Goal: Task Accomplishment & Management: Complete application form

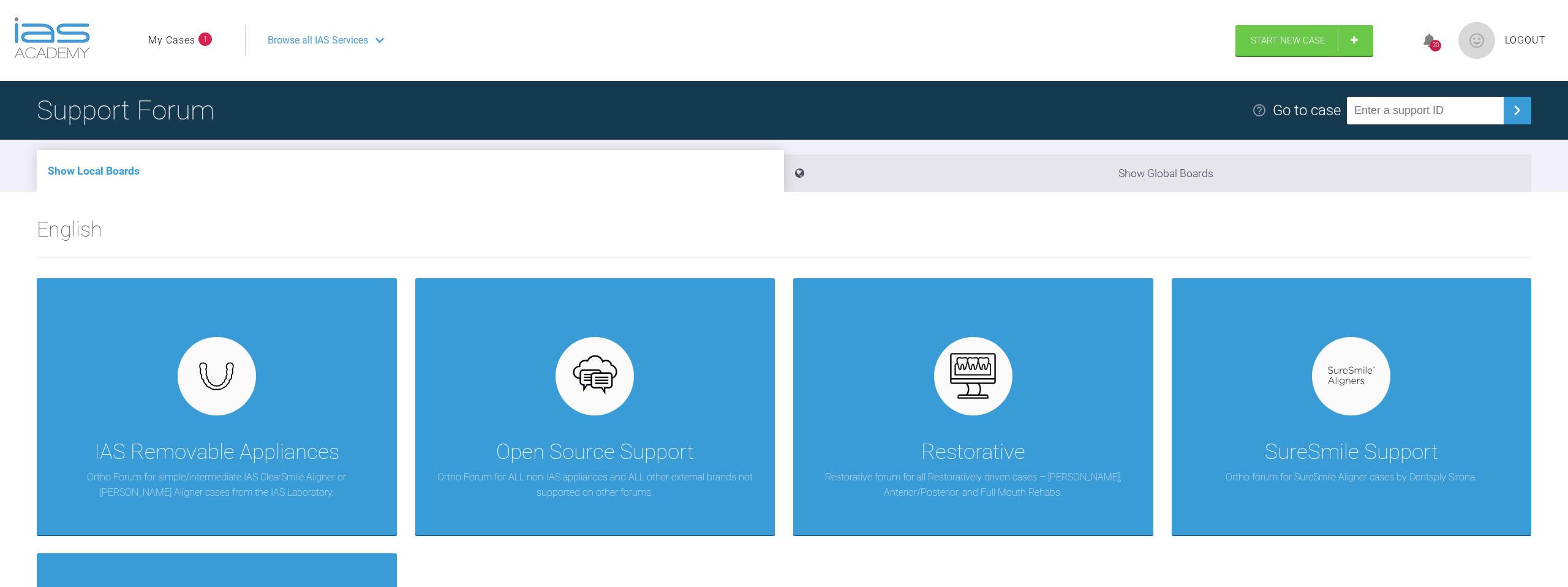
click at [197, 42] on li "My Cases 1" at bounding box center [180, 40] width 64 height 16
click at [1331, 42] on link "Start New Case" at bounding box center [1304, 42] width 138 height 31
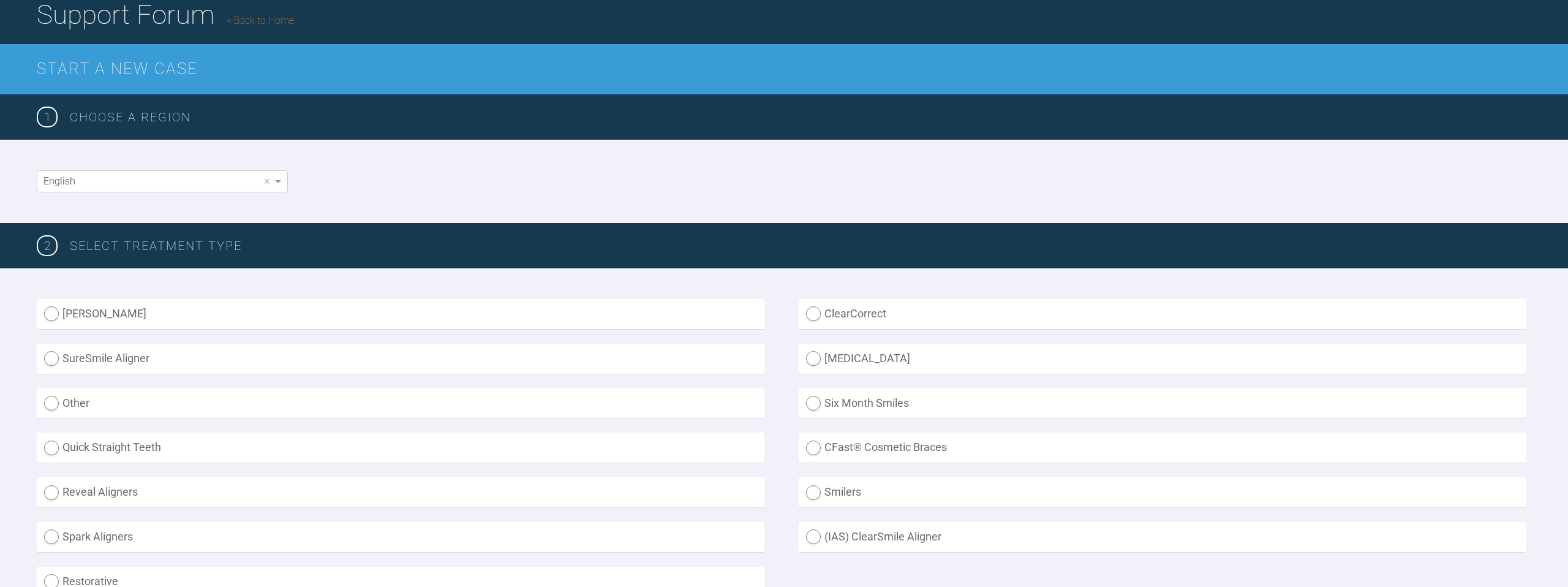
click at [692, 351] on label "SureSmile Aligner" at bounding box center [400, 359] width 728 height 30
radio Aligner "true"
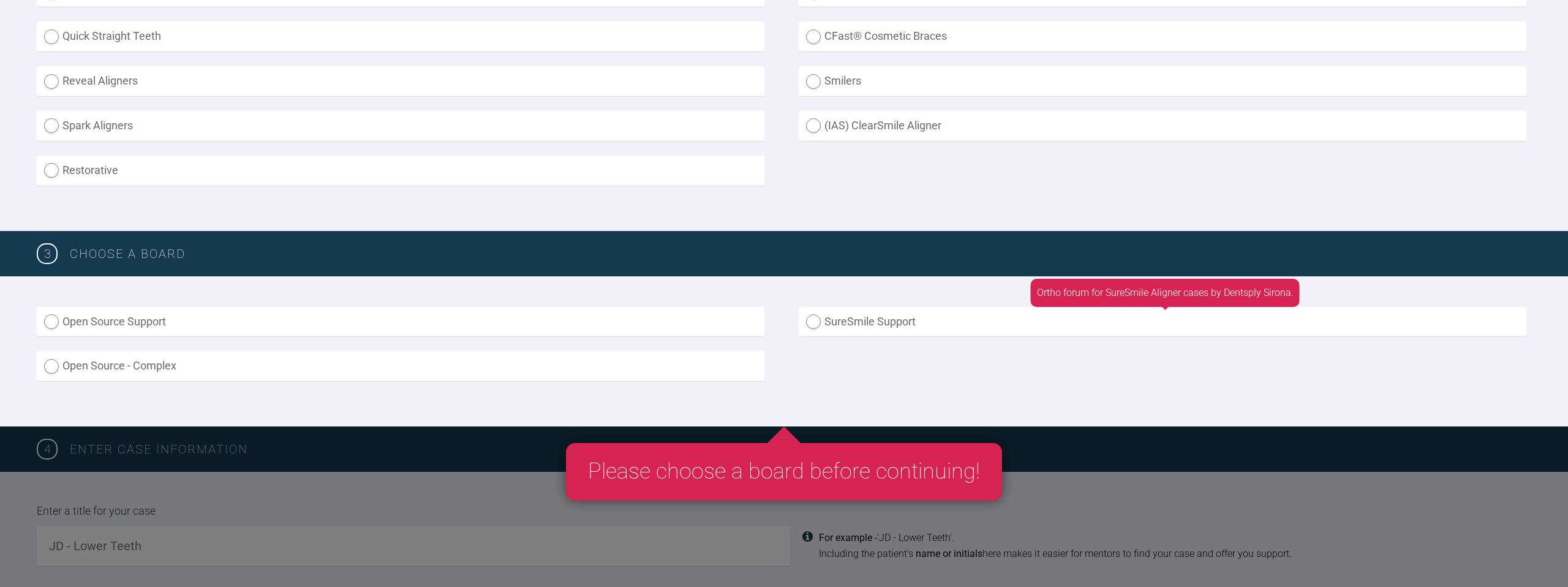
click at [896, 335] on label "SureSmile Support" at bounding box center [1162, 322] width 728 height 30
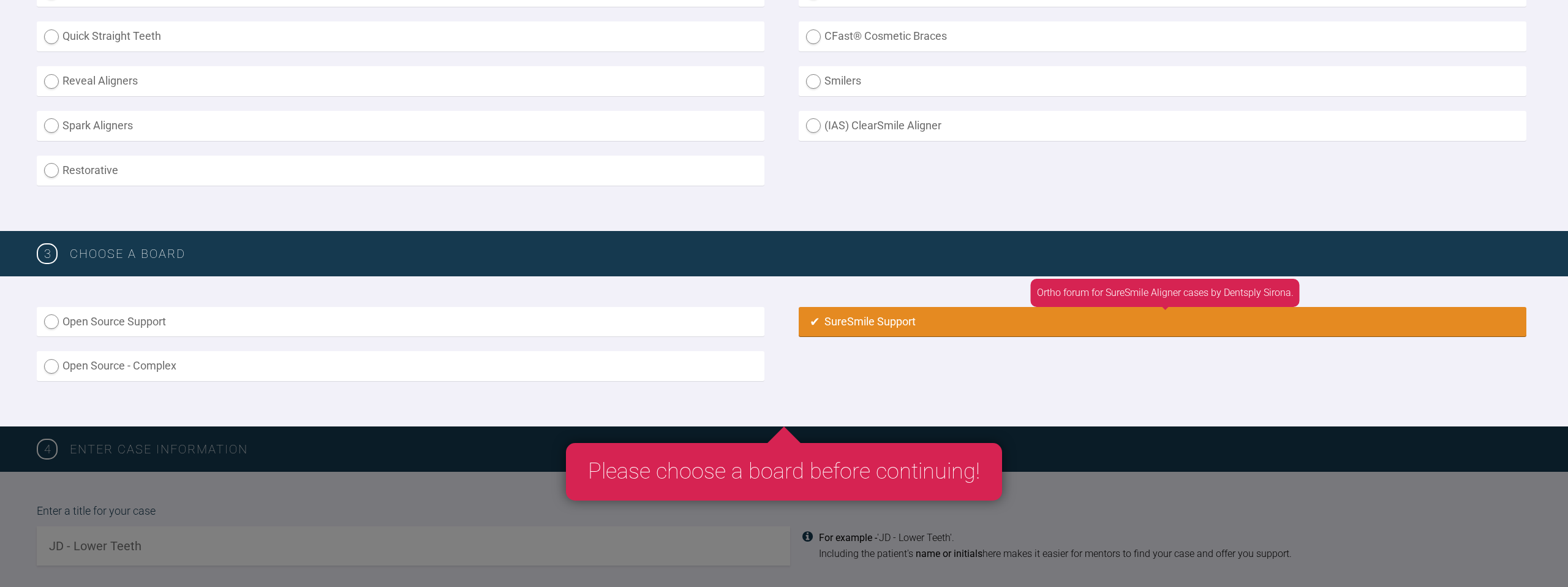
radio input "true"
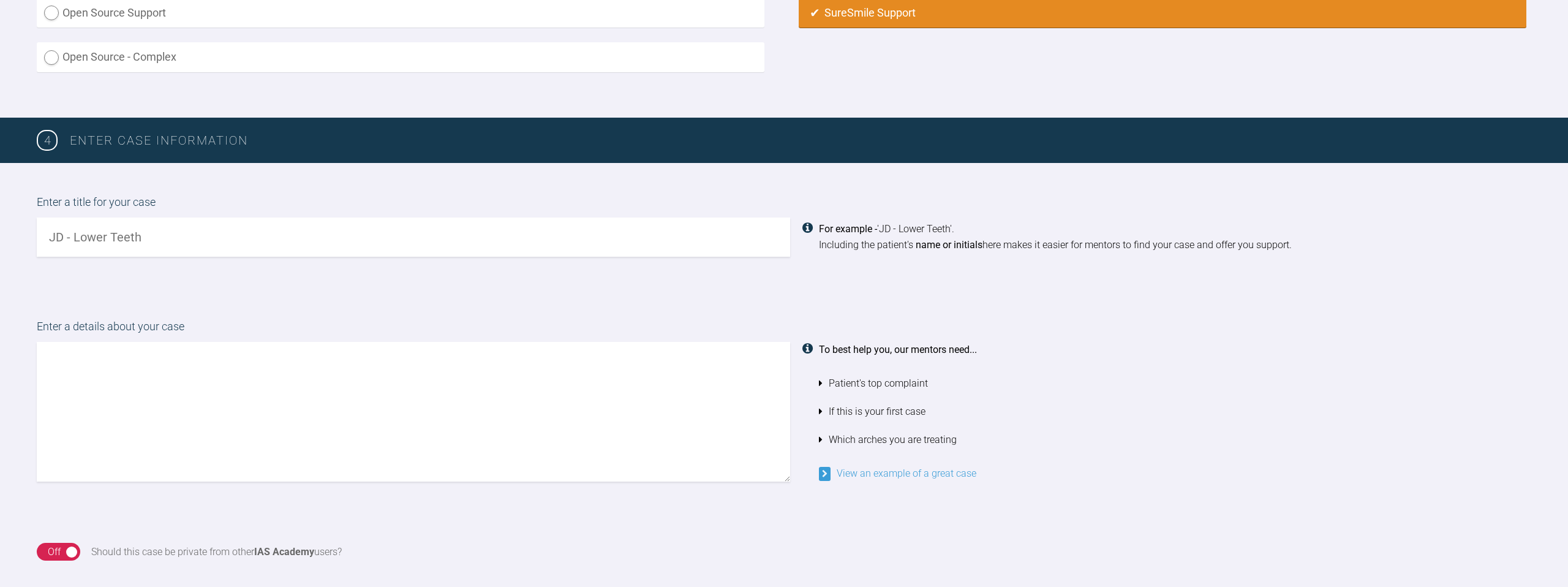
scroll to position [828, 0]
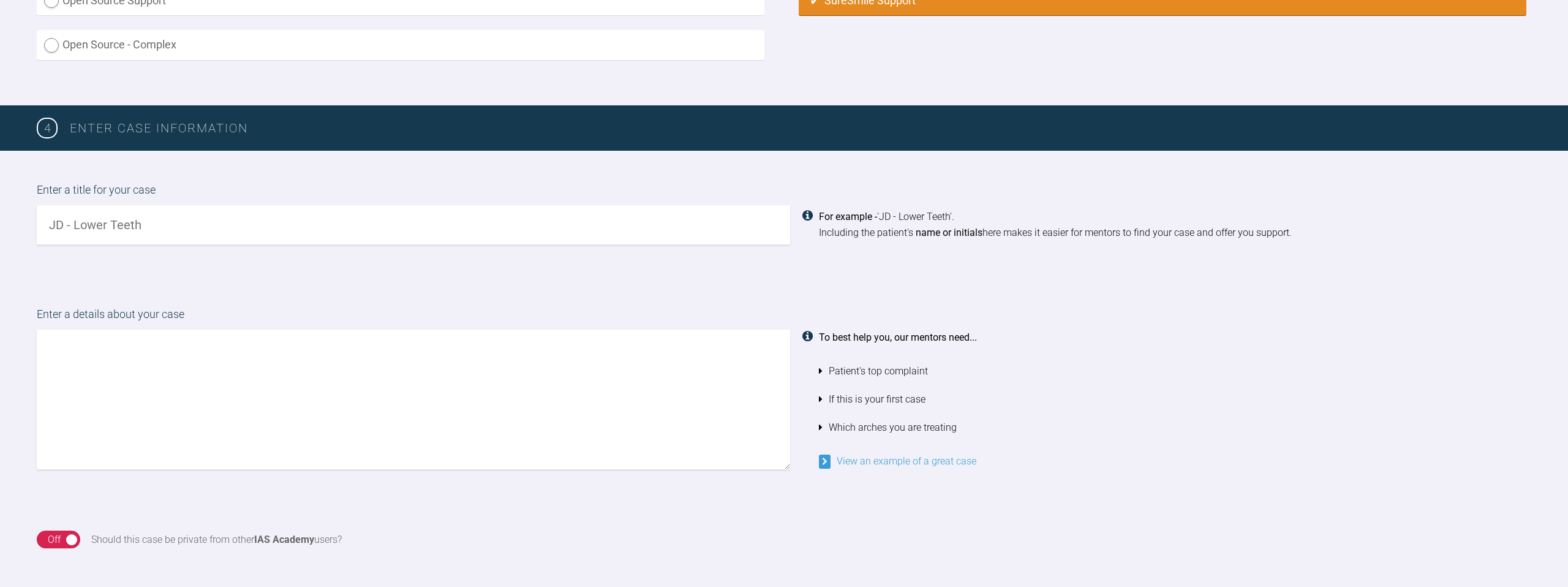
click at [379, 236] on input "text" at bounding box center [413, 225] width 753 height 39
type input "AW - [GEOGRAPHIC_DATA], particularly upper centrals"
click at [434, 432] on textarea at bounding box center [413, 400] width 753 height 140
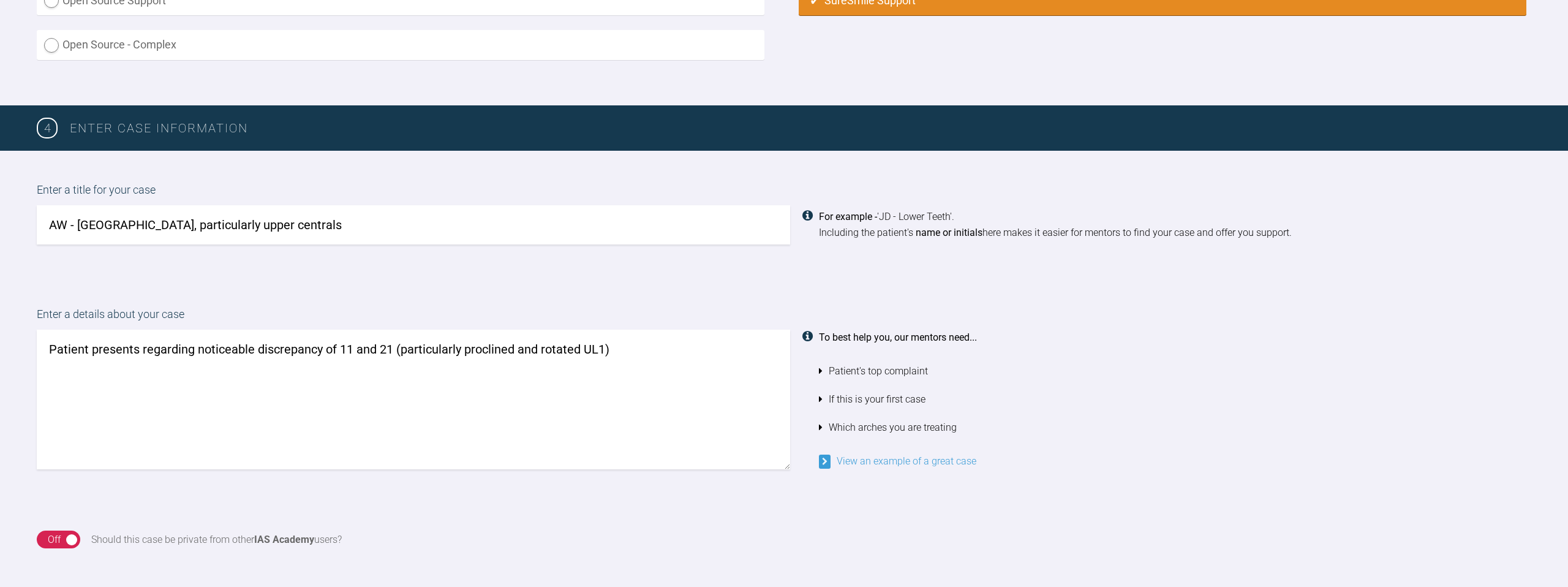
click at [648, 347] on textarea "Patient presents regarding noticeable discrepancy of 11 and 21 (particularly pr…" at bounding box center [413, 400] width 753 height 140
click at [389, 365] on textarea "Patient presents regarding noticeable discrepancy of 11 and 21 (particularly pr…" at bounding box center [413, 400] width 753 height 140
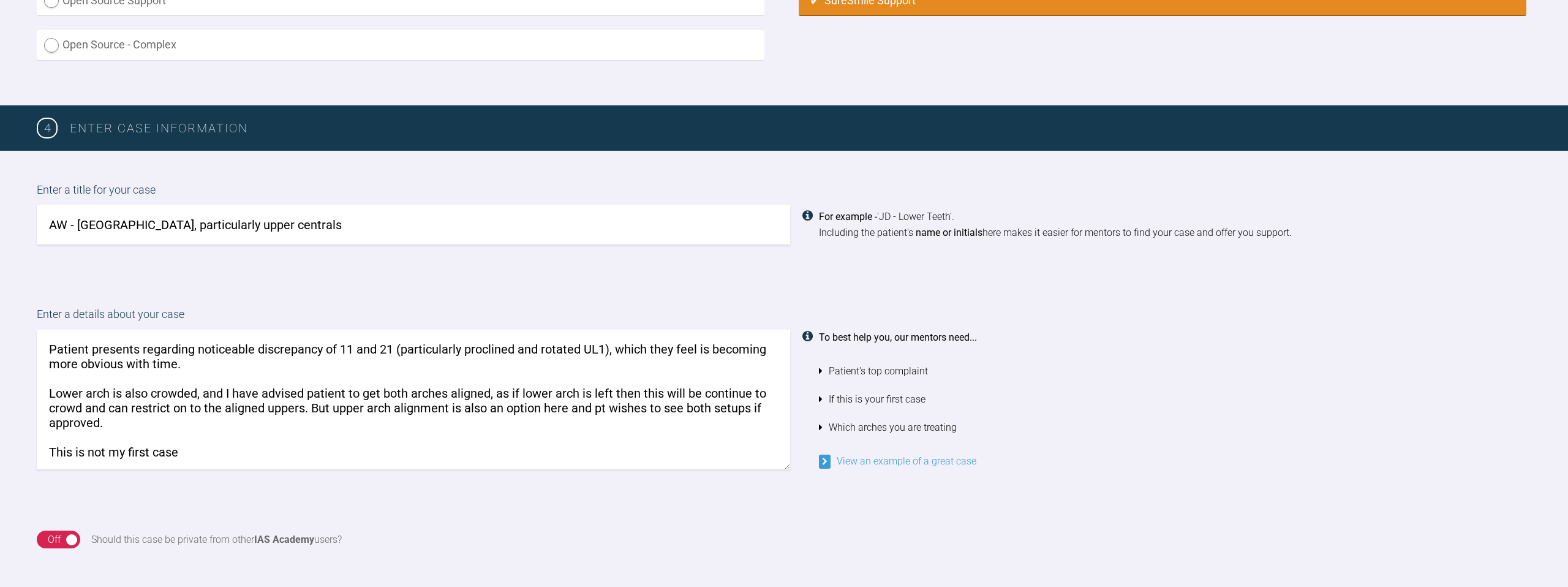
click at [569, 407] on textarea "Patient presents regarding noticeable discrepancy of 11 and 21 (particularly pr…" at bounding box center [413, 400] width 753 height 140
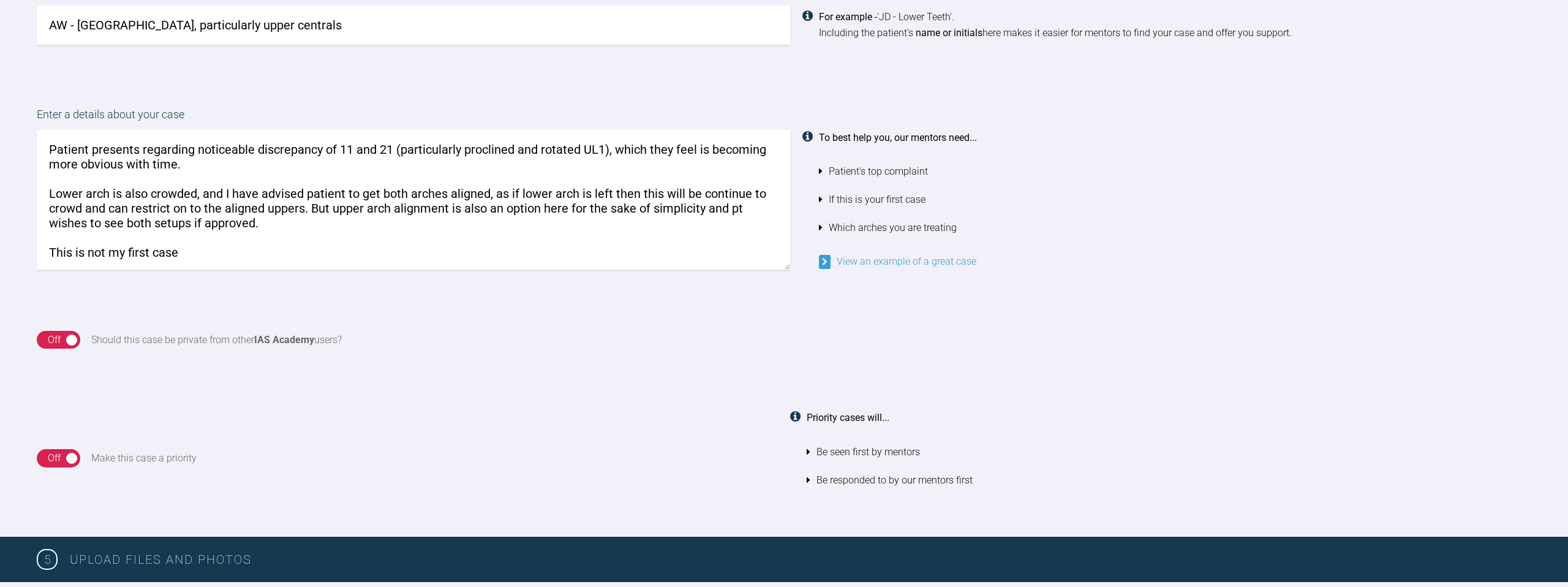
scroll to position [1062, 0]
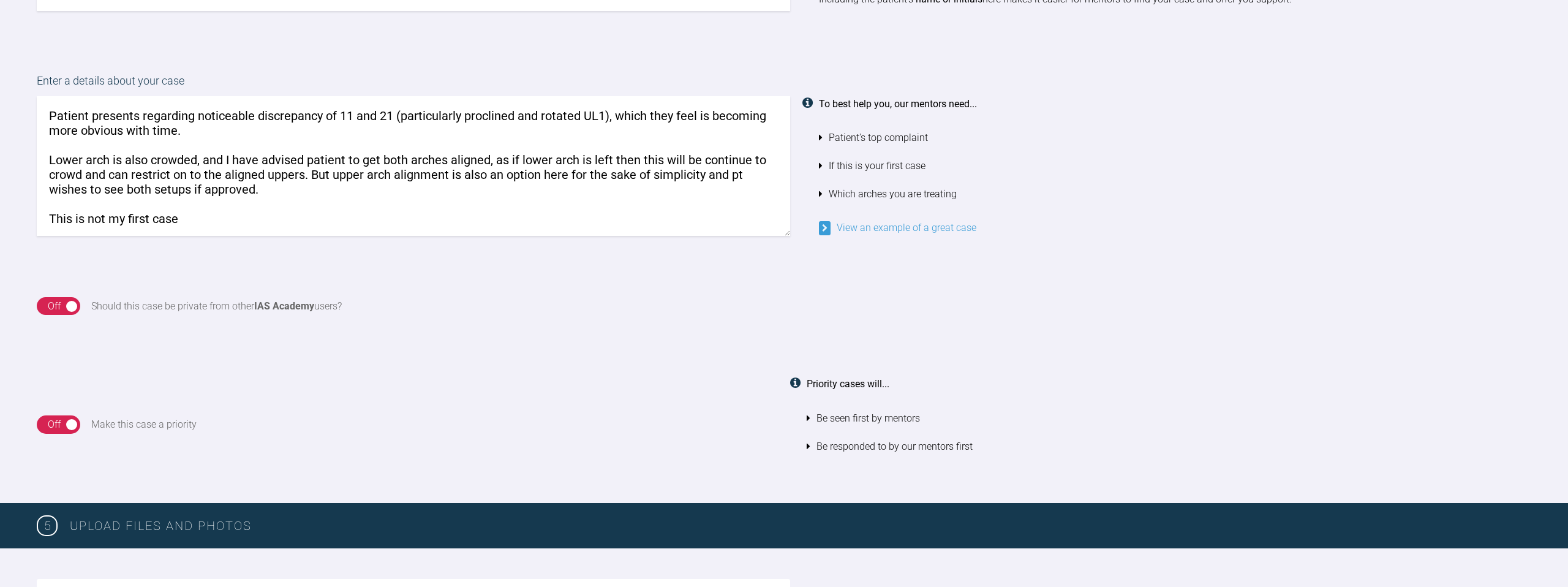
type textarea "Patient presents regarding noticeable discrepancy of 11 and 21 (particularly pr…"
click at [68, 310] on div "On Off" at bounding box center [58, 306] width 43 height 18
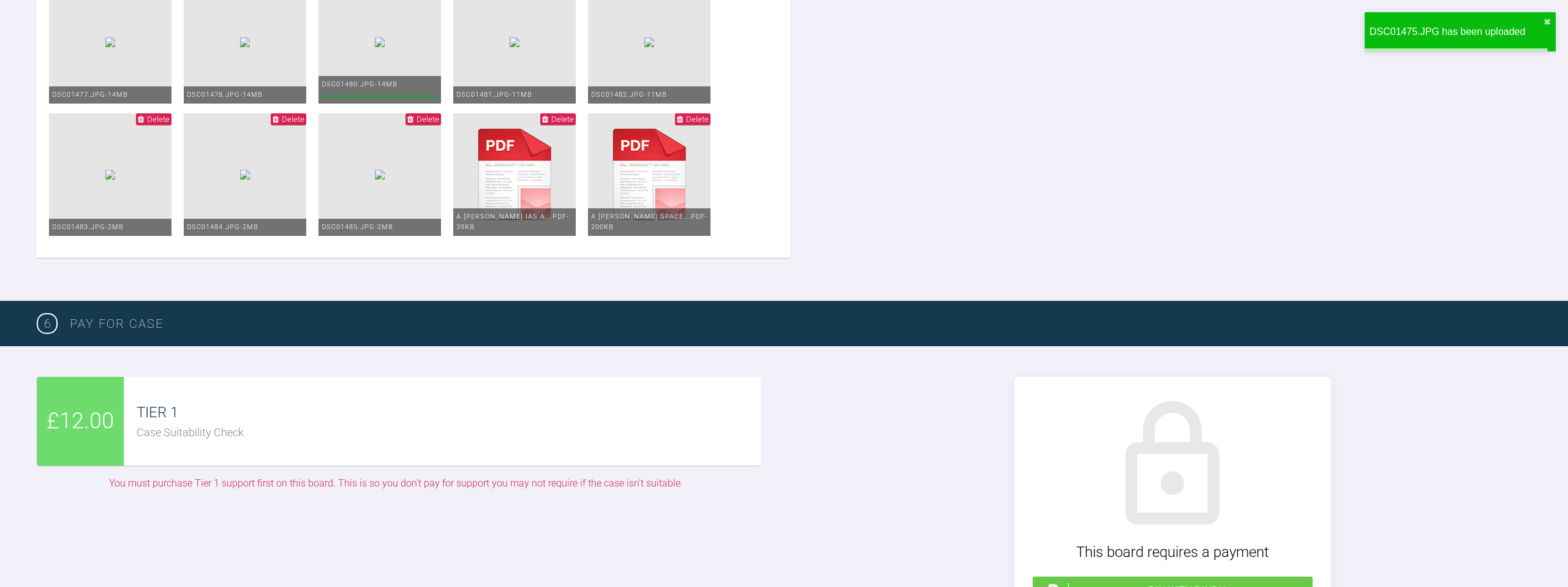
scroll to position [2102, 0]
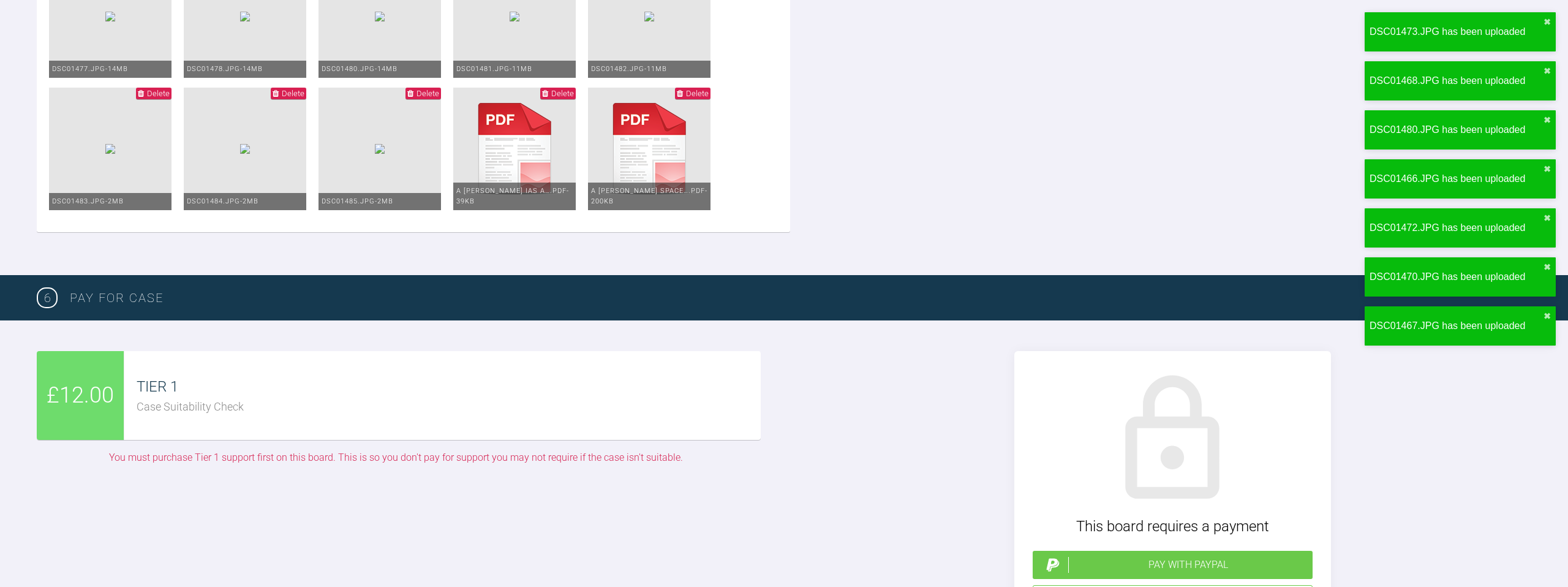
click at [169, 98] on span "Delete" at bounding box center [158, 93] width 23 height 9
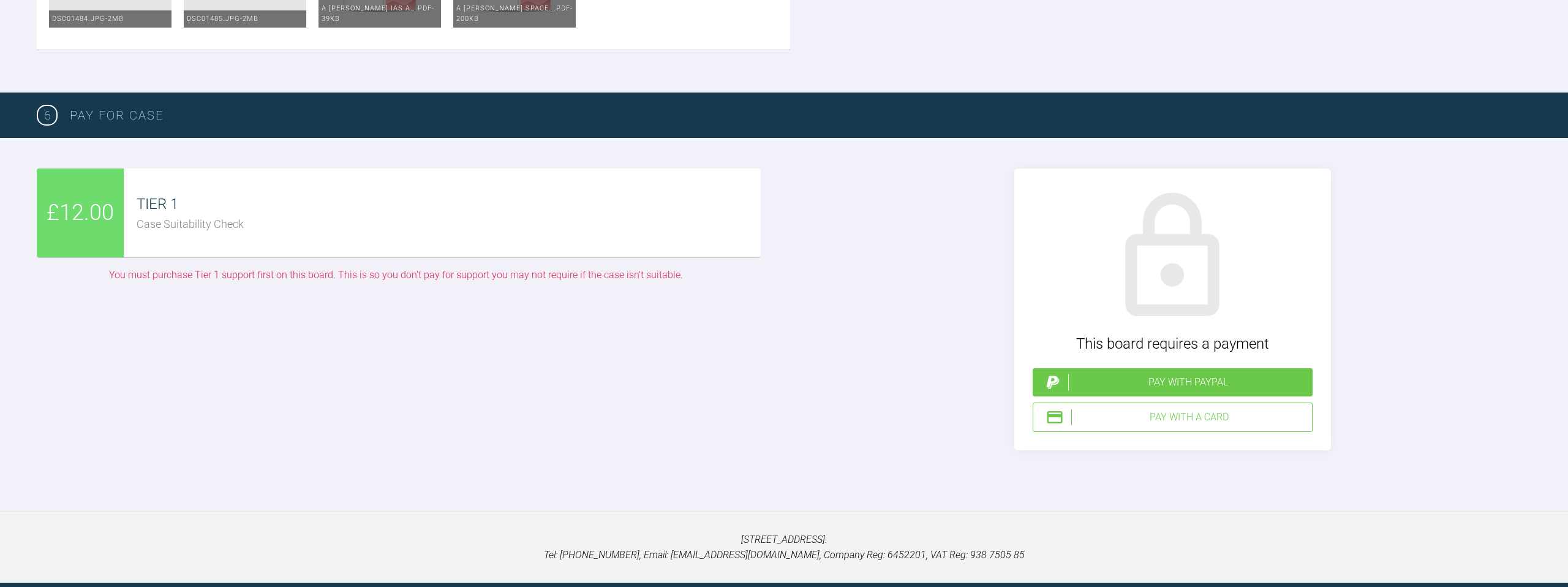
scroll to position [2333, 0]
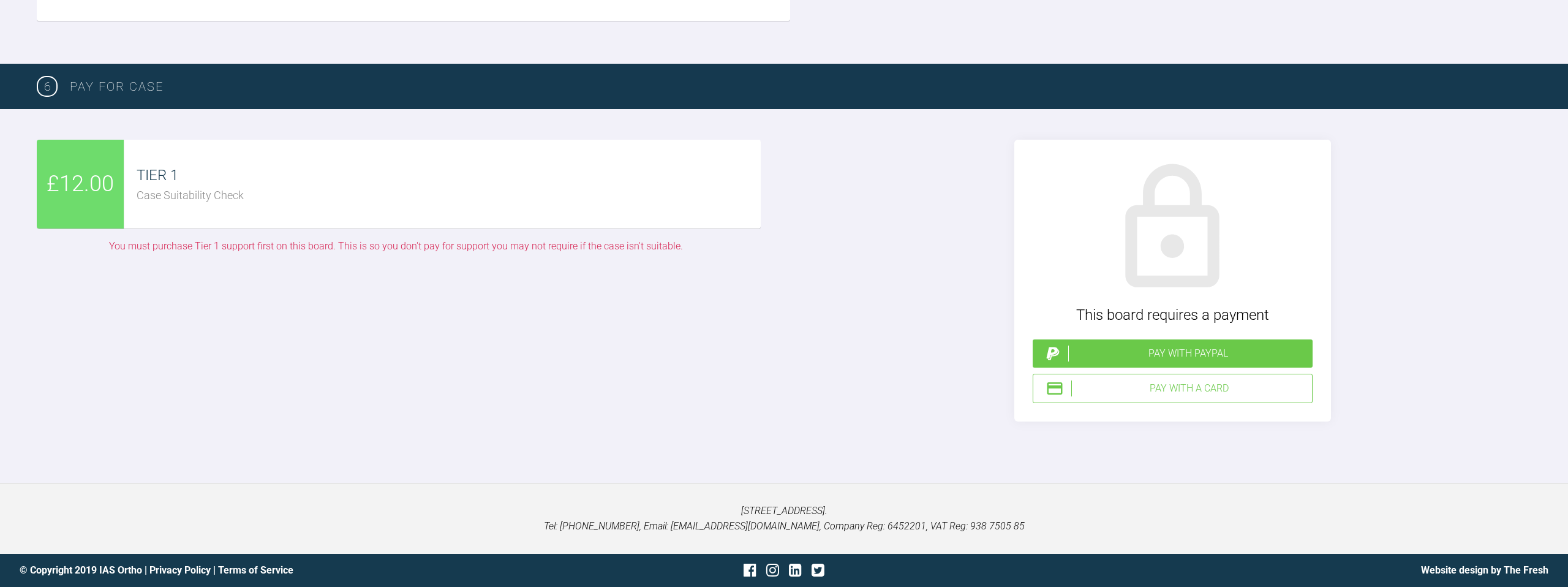
click at [217, 187] on div "TIER 1" at bounding box center [449, 175] width 624 height 23
click at [1104, 385] on div "Pay with a Card" at bounding box center [1189, 388] width 236 height 16
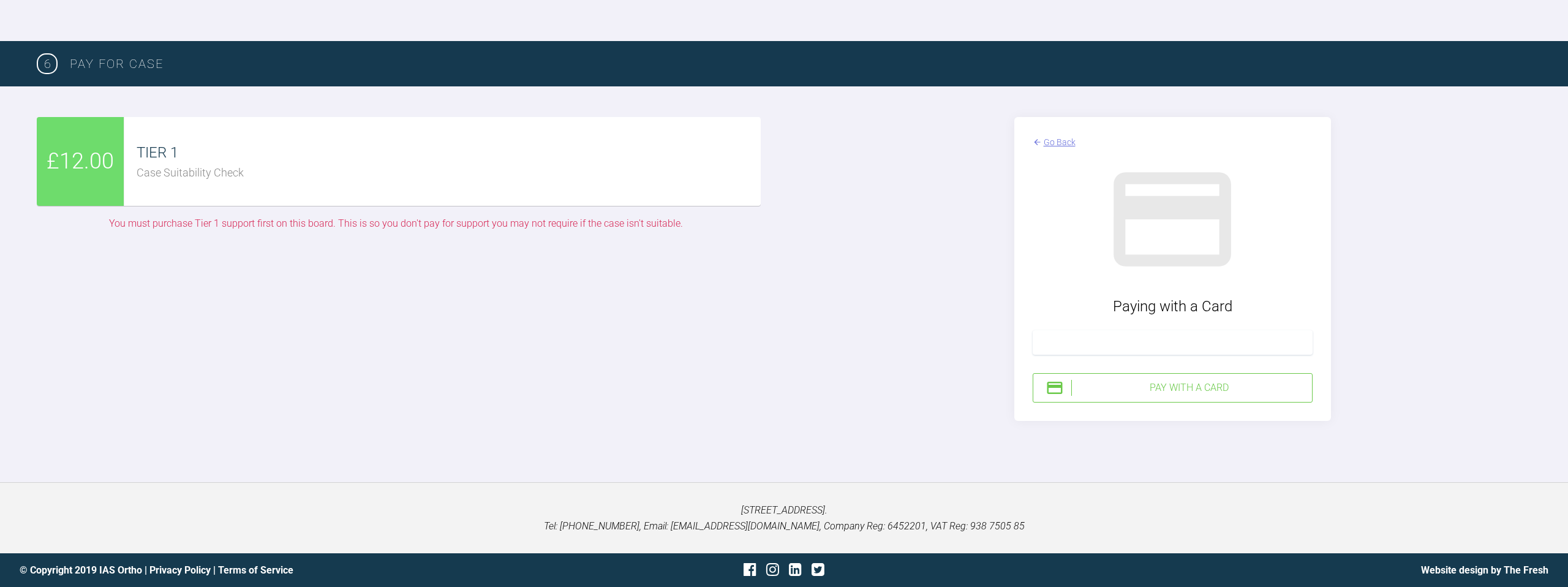
click at [1232, 403] on div "Pay with a Card" at bounding box center [1172, 388] width 280 height 30
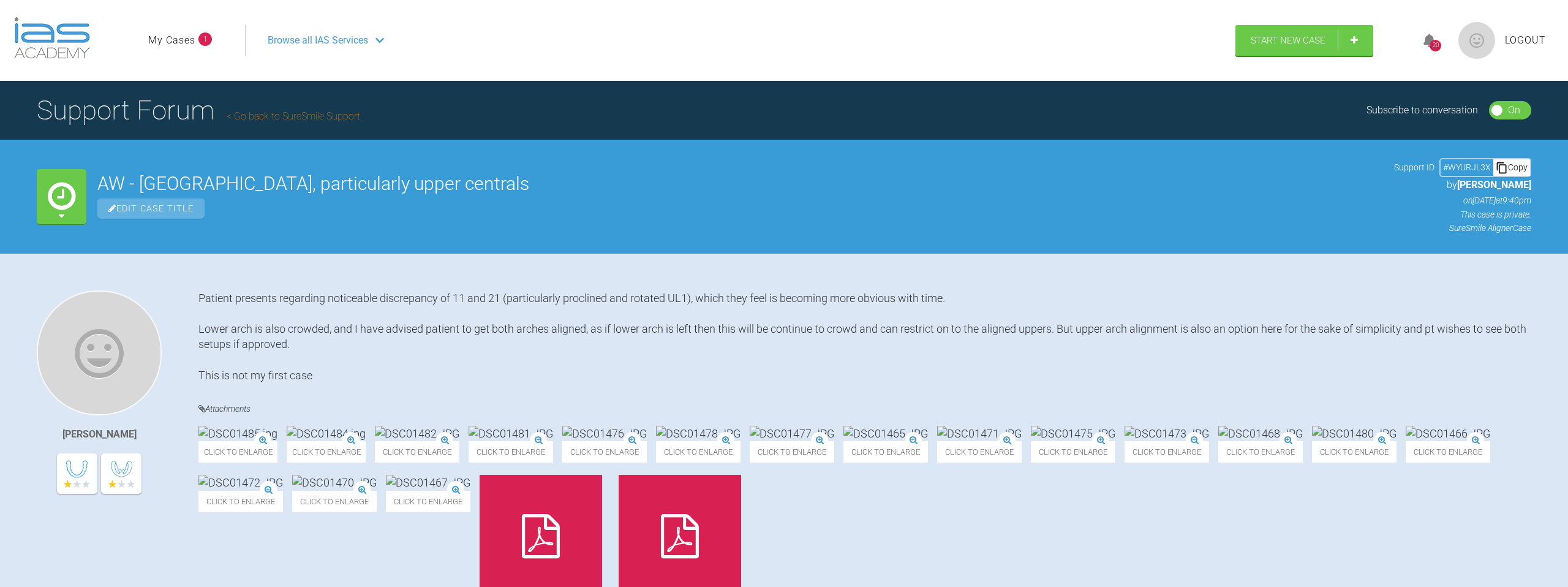
click at [185, 42] on link "My Cases" at bounding box center [171, 40] width 47 height 16
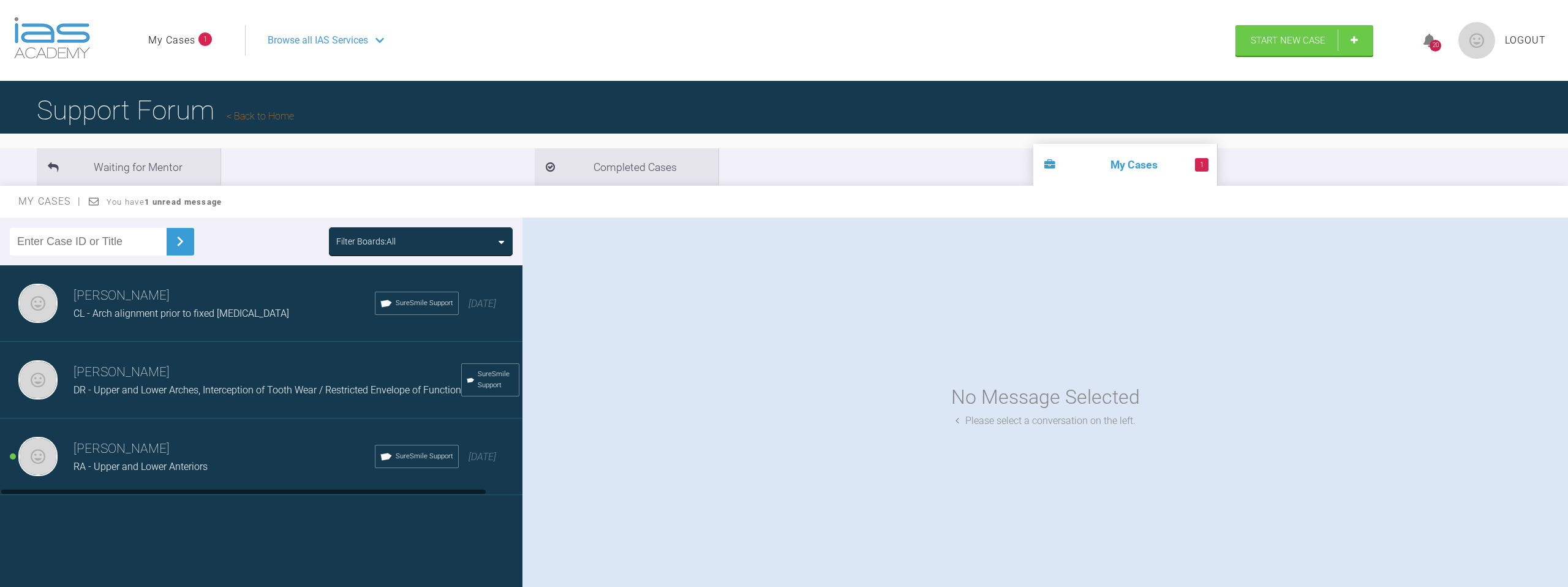
click at [284, 325] on div "[PERSON_NAME] El-[PERSON_NAME] - Arch alignment prior to fixed [MEDICAL_DATA] S…" at bounding box center [261, 304] width 522 height 77
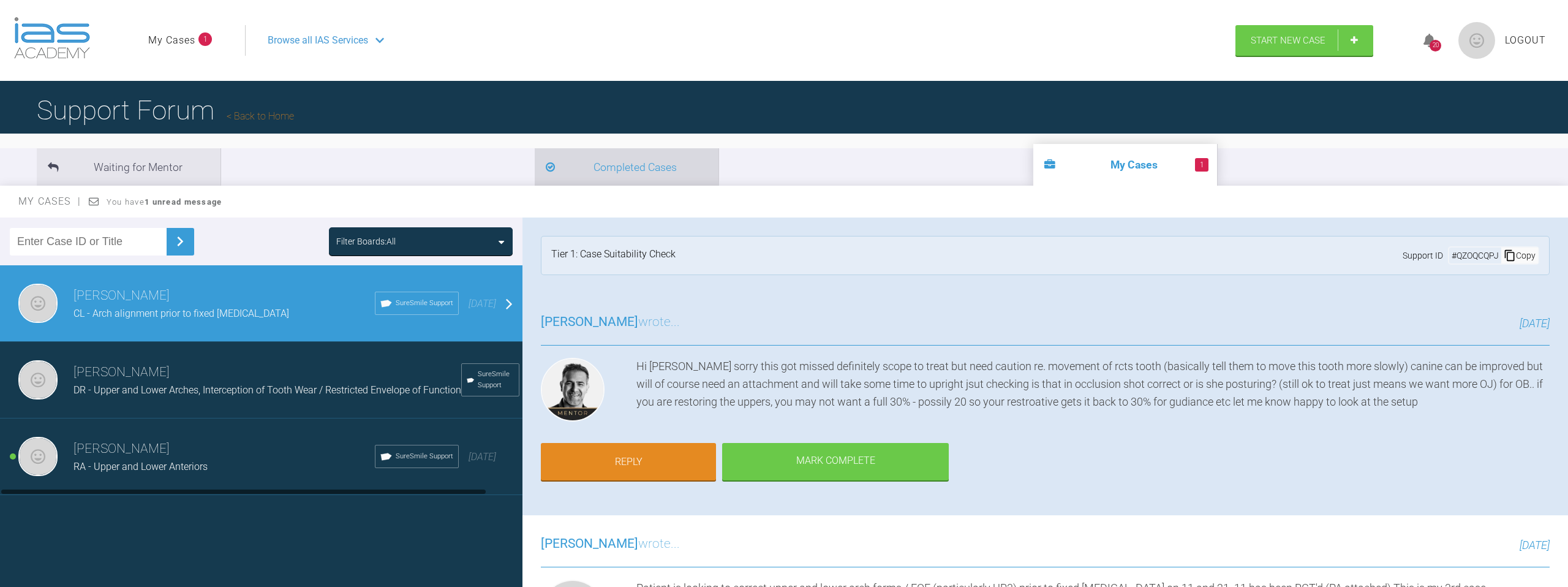
click at [535, 153] on li "Completed Cases" at bounding box center [627, 166] width 184 height 37
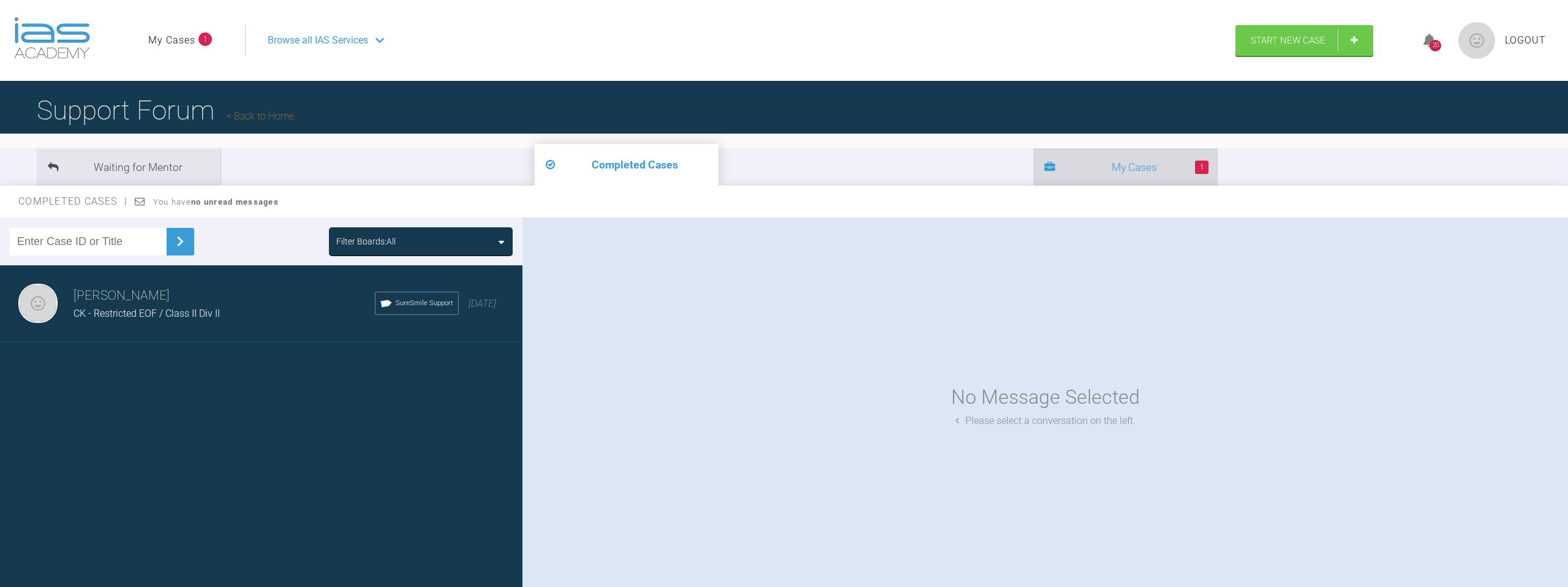
click at [1033, 170] on li "1 My Cases" at bounding box center [1125, 166] width 184 height 37
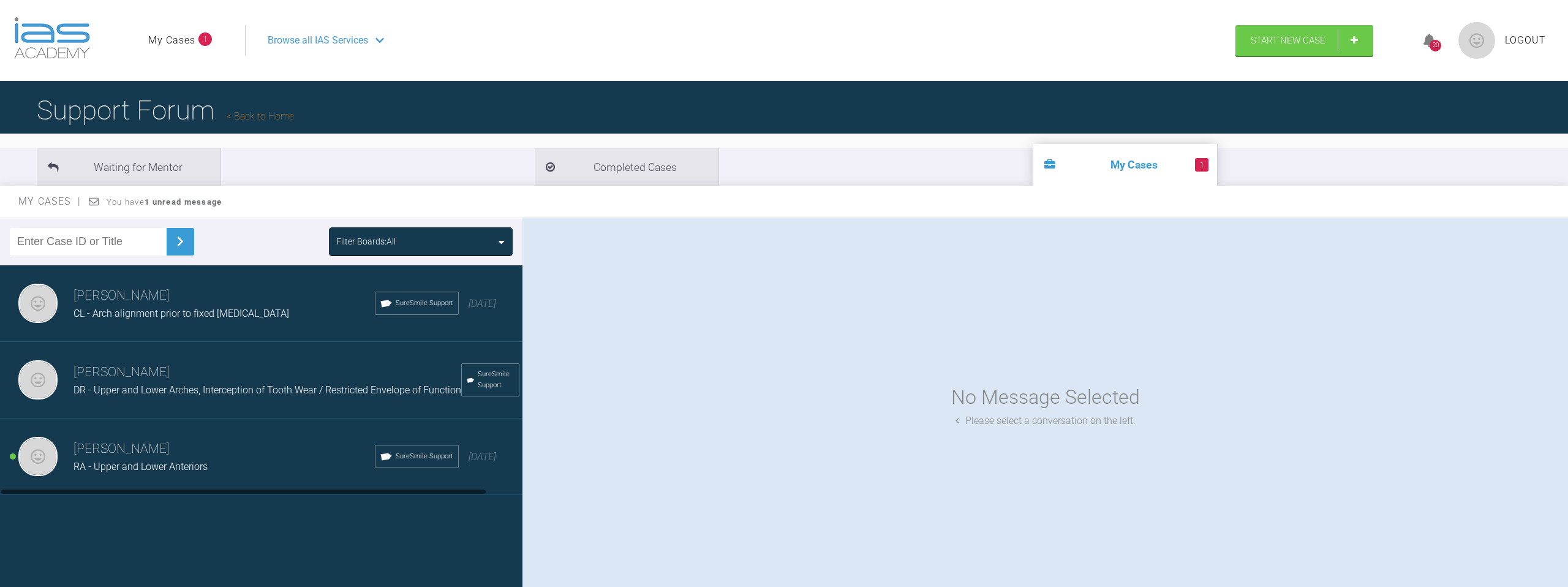
click at [232, 475] on div "RA - Upper and Lower Anteriors" at bounding box center [224, 467] width 301 height 16
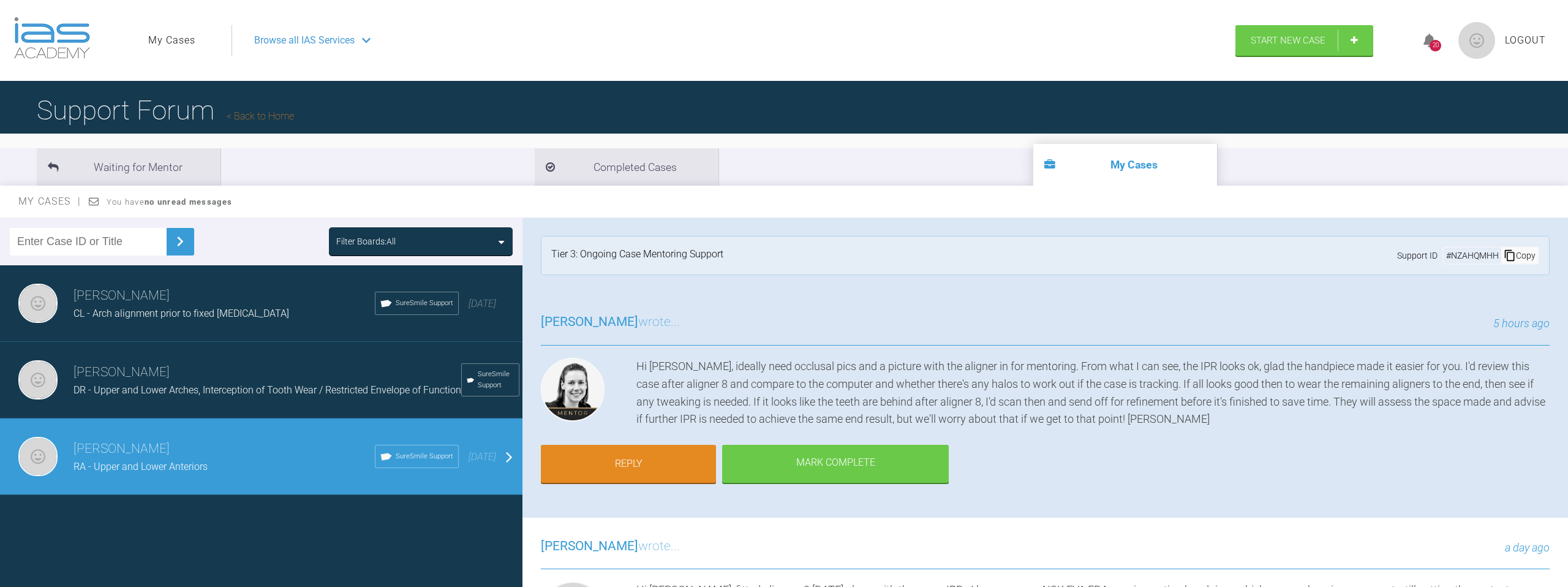
click at [239, 383] on h3 "[PERSON_NAME]" at bounding box center [267, 373] width 387 height 21
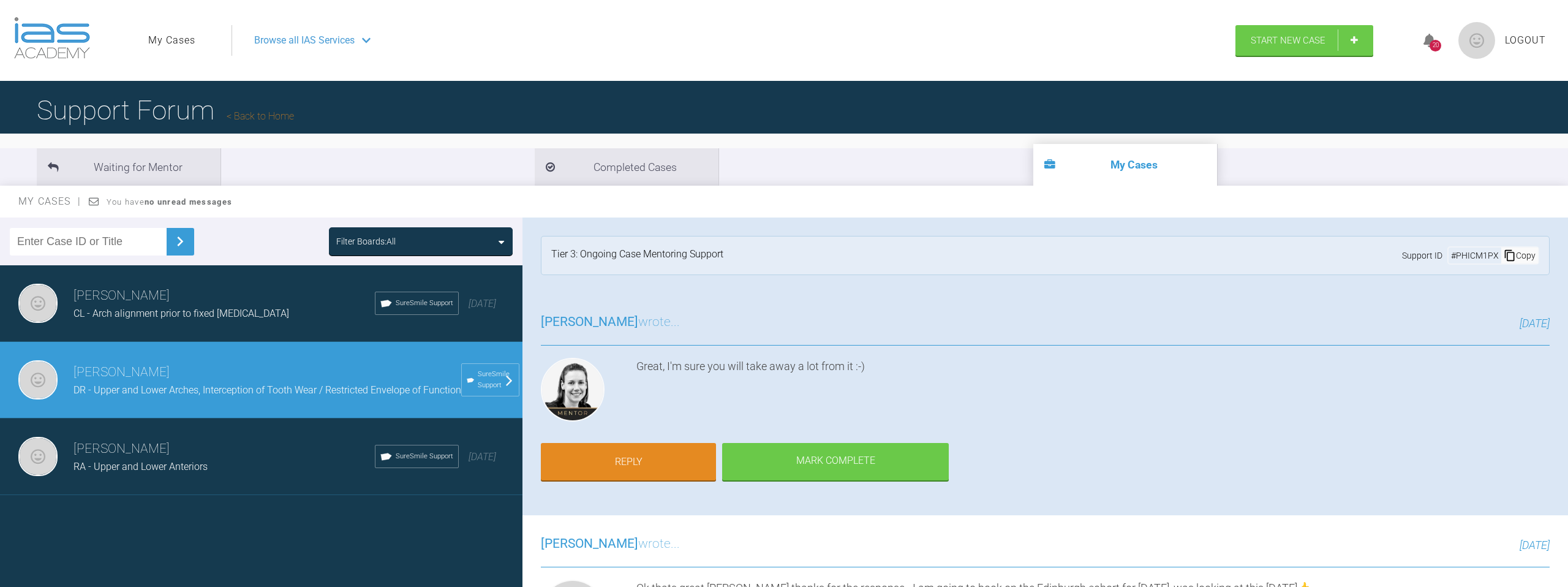
click at [260, 317] on span "CL - Arch alignment prior to fixed [MEDICAL_DATA]" at bounding box center [181, 313] width 215 height 11
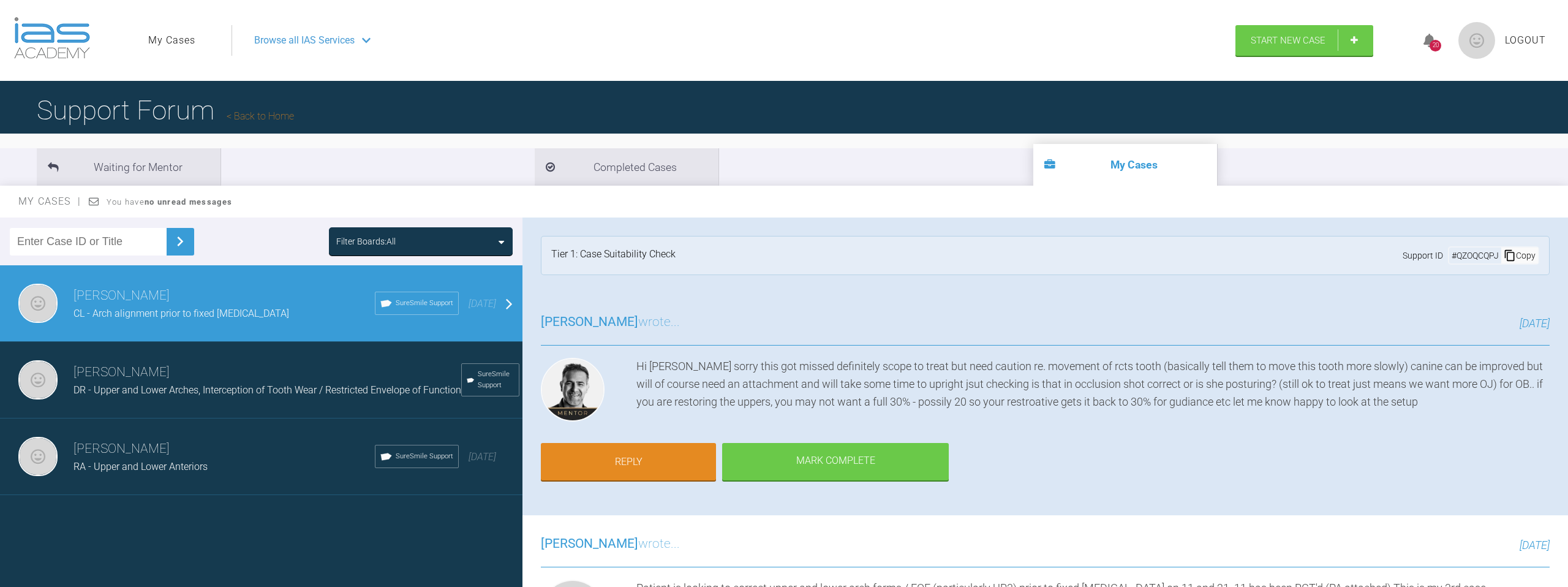
click at [232, 368] on h3 "[PERSON_NAME]" at bounding box center [267, 373] width 387 height 21
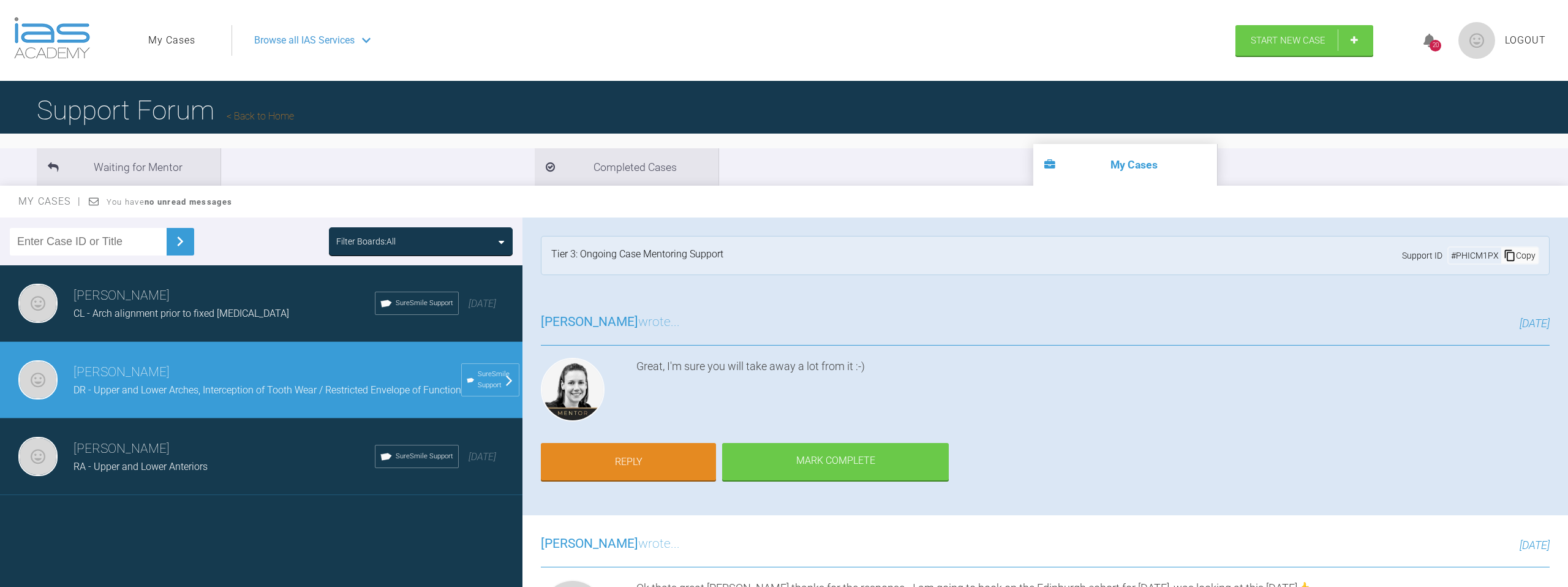
click at [227, 451] on h3 "[PERSON_NAME]" at bounding box center [224, 449] width 301 height 21
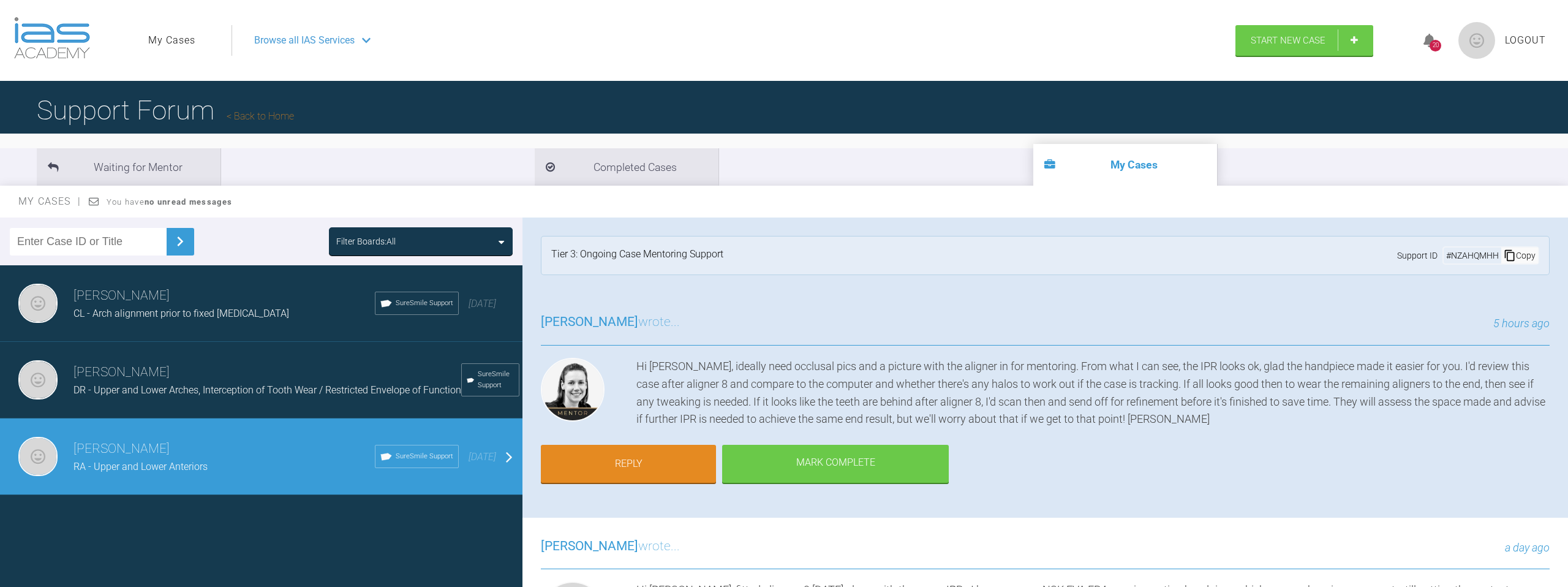
click at [265, 368] on h3 "[PERSON_NAME]" at bounding box center [267, 373] width 387 height 21
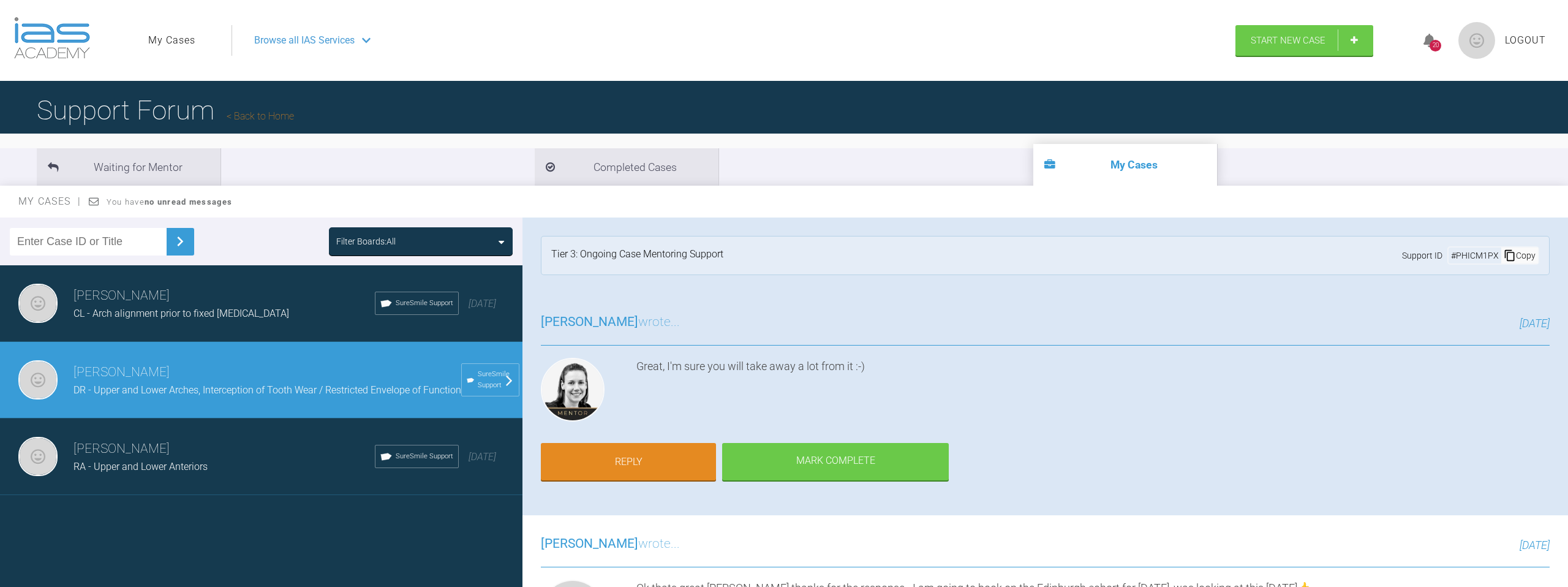
click at [272, 330] on div "[PERSON_NAME] El-[PERSON_NAME] - Arch alignment prior to fixed [MEDICAL_DATA] S…" at bounding box center [261, 304] width 522 height 77
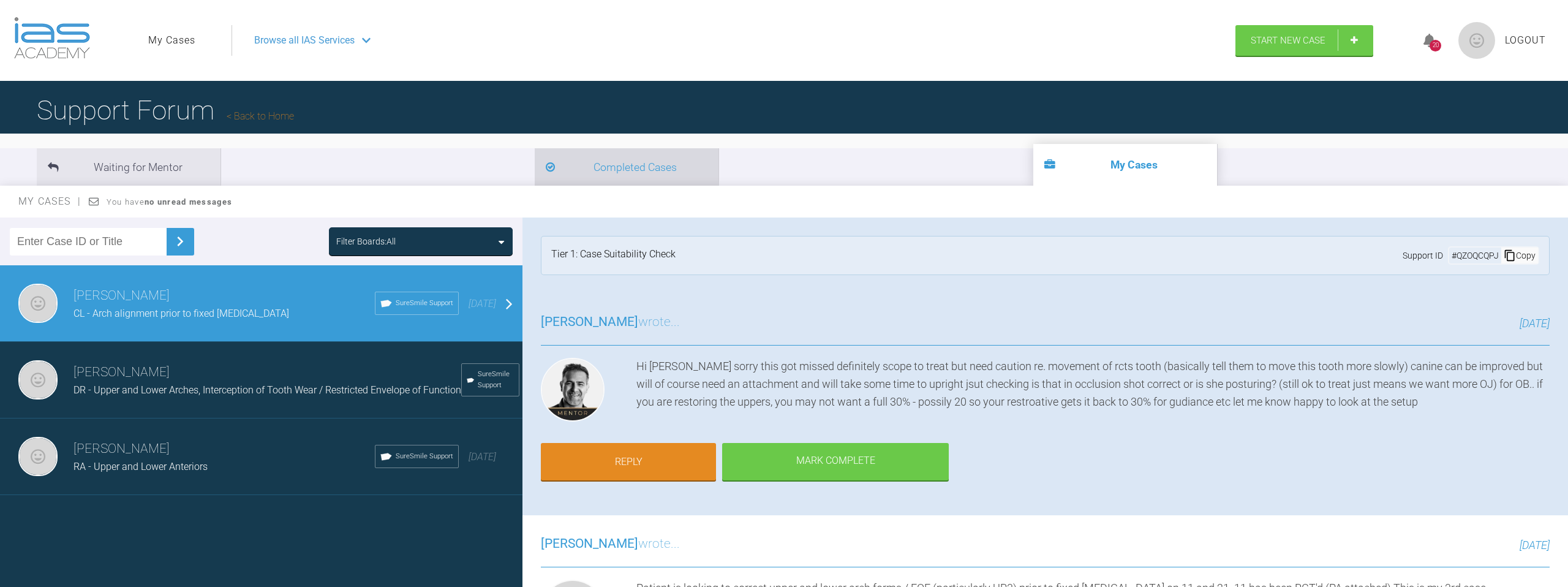
click at [535, 161] on li "Completed Cases" at bounding box center [627, 166] width 184 height 37
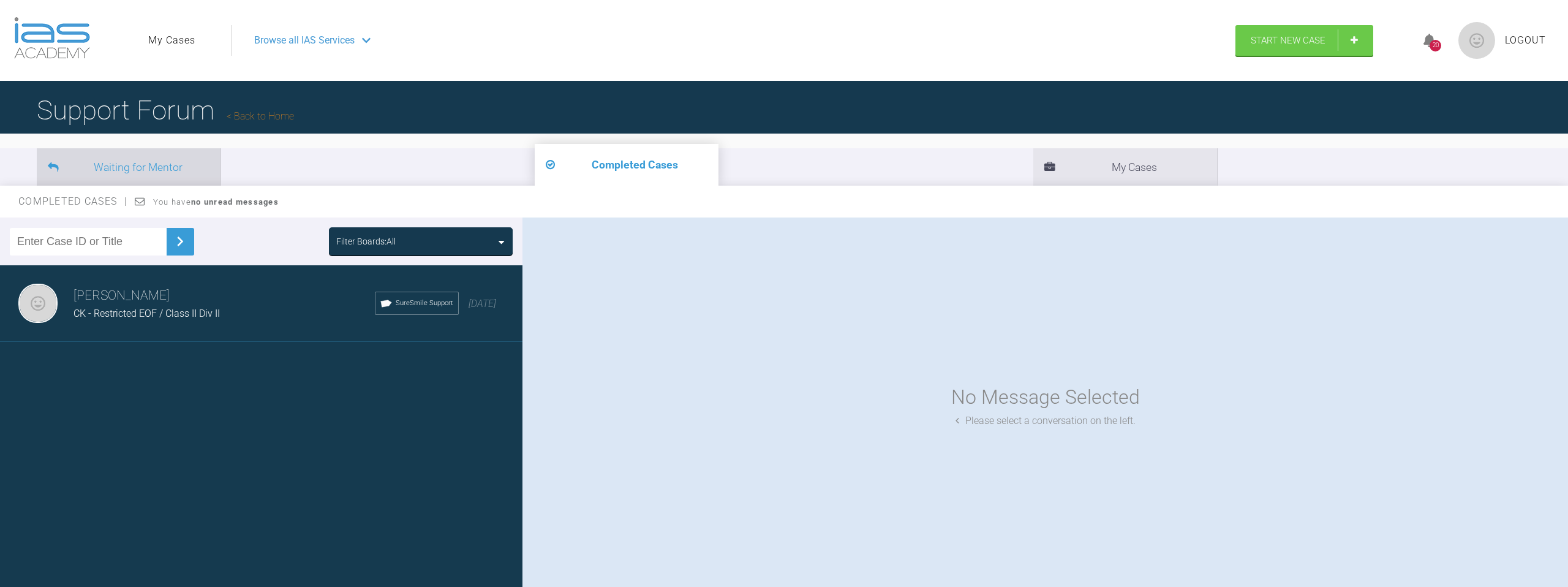
click at [173, 173] on li "Waiting for Mentor" at bounding box center [129, 166] width 184 height 37
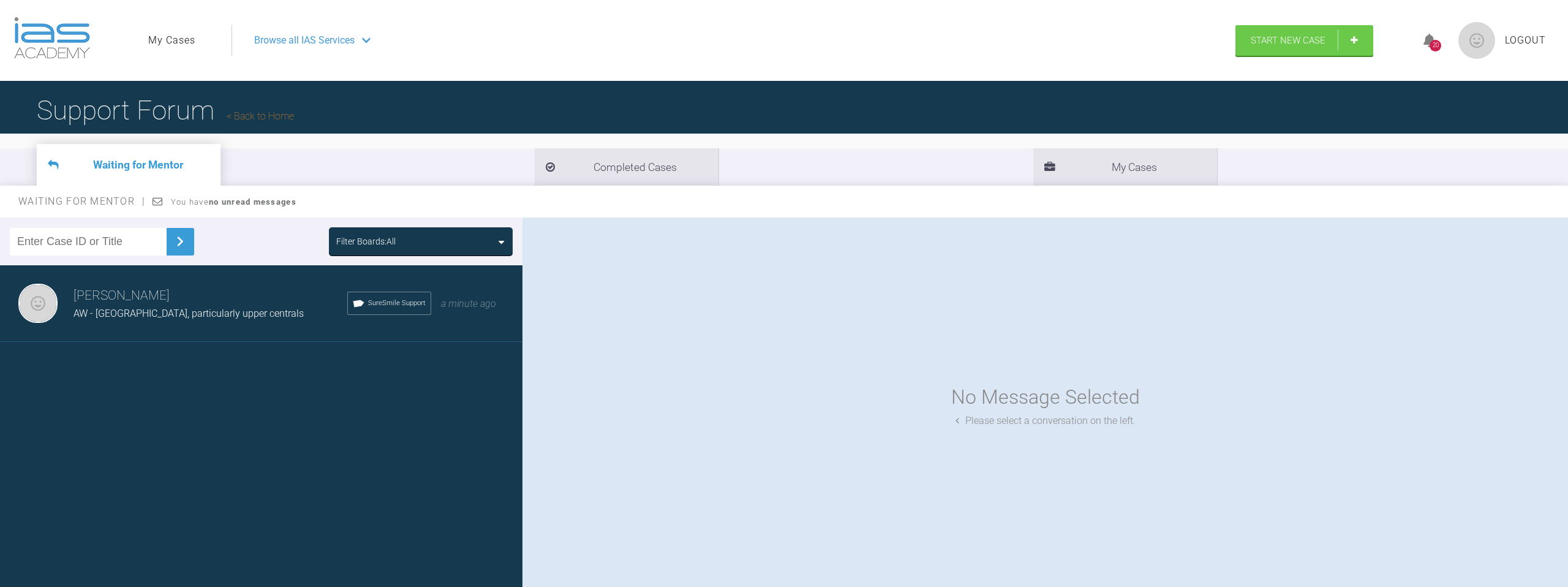
click at [249, 325] on div "[PERSON_NAME] El-[PERSON_NAME] - Upper Teeth, particularly upper centrals SureS…" at bounding box center [261, 304] width 522 height 77
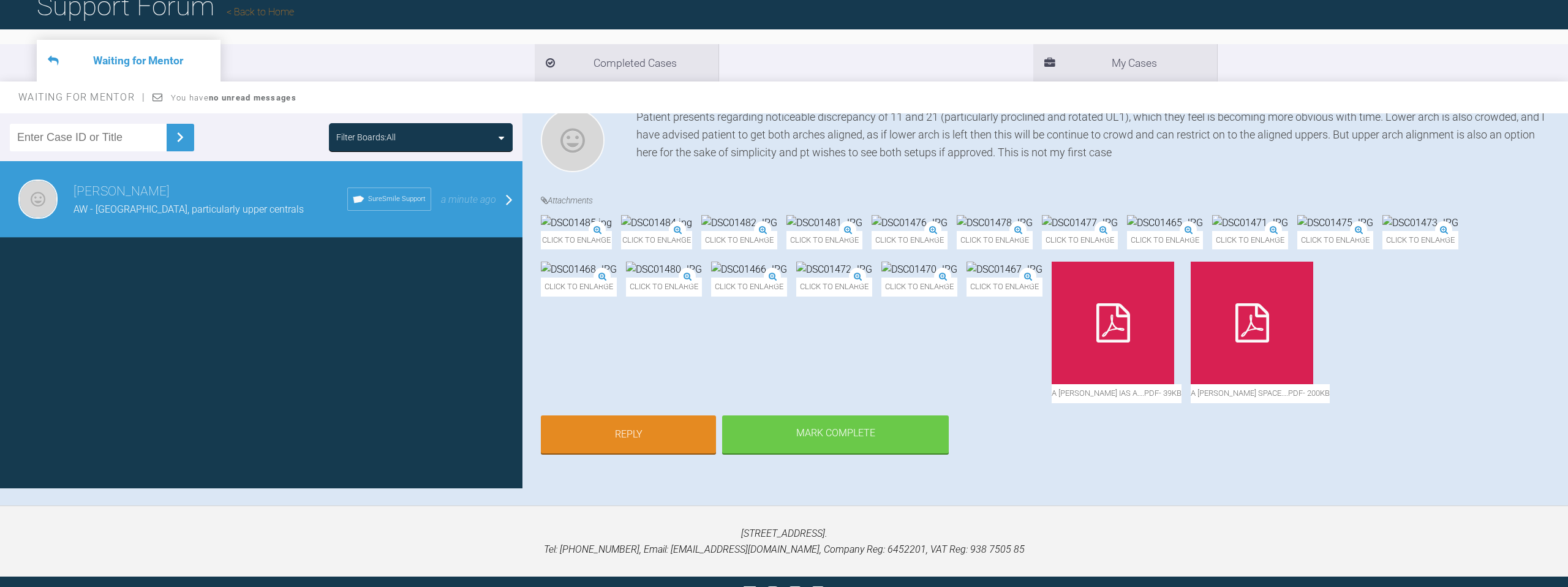
scroll to position [127, 0]
